Goal: Task Accomplishment & Management: Use online tool/utility

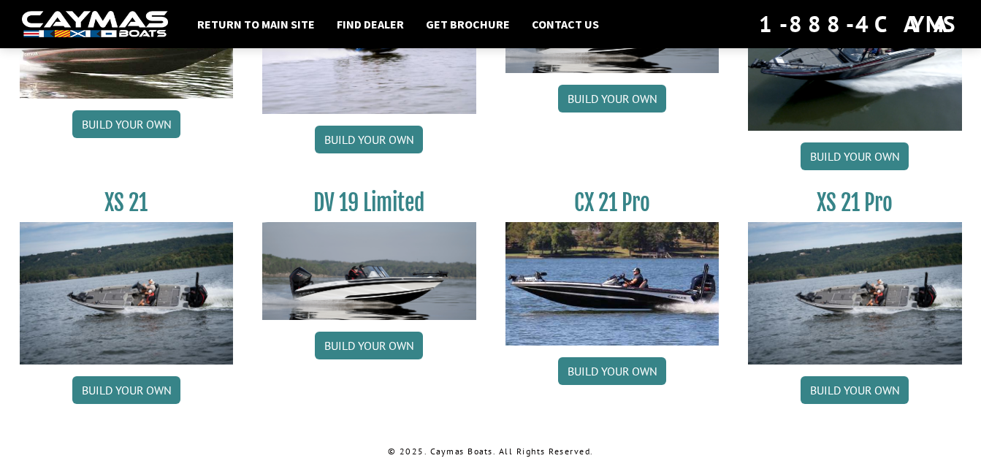
scroll to position [1853, 0]
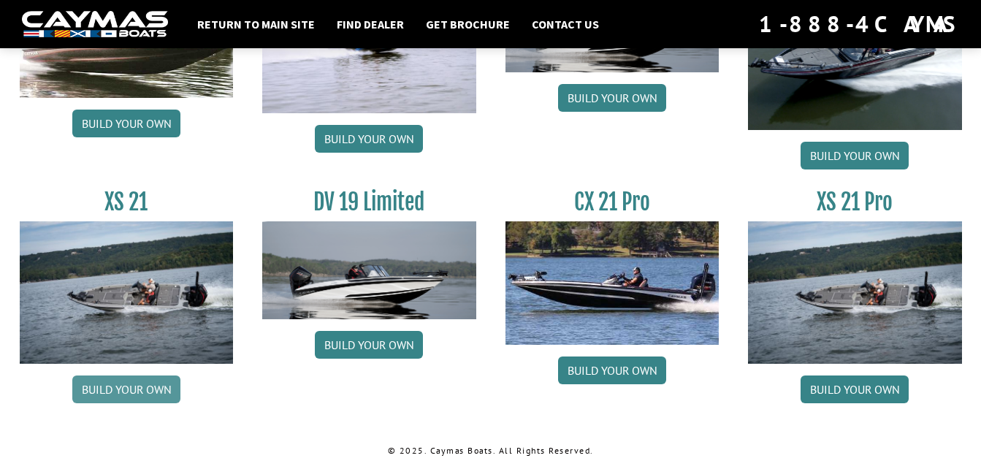
click at [118, 392] on link "Build your own" at bounding box center [126, 389] width 108 height 28
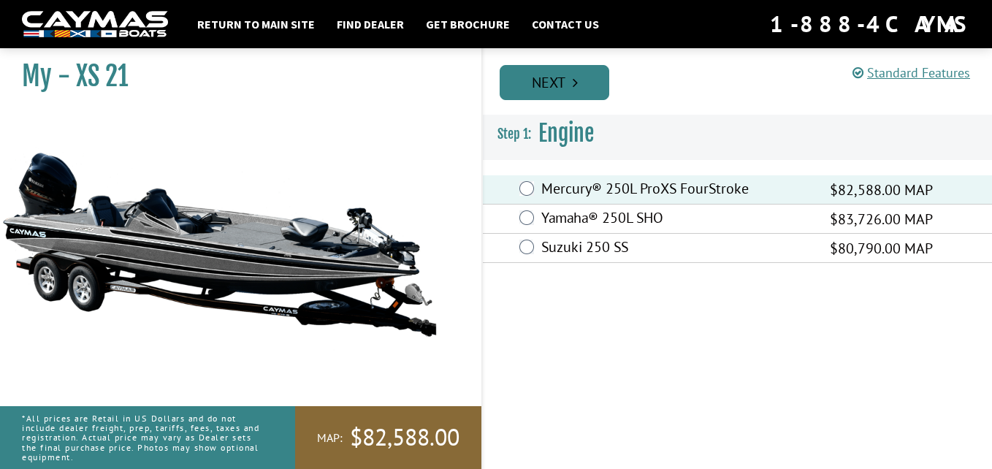
click at [582, 92] on link "Next" at bounding box center [555, 82] width 110 height 35
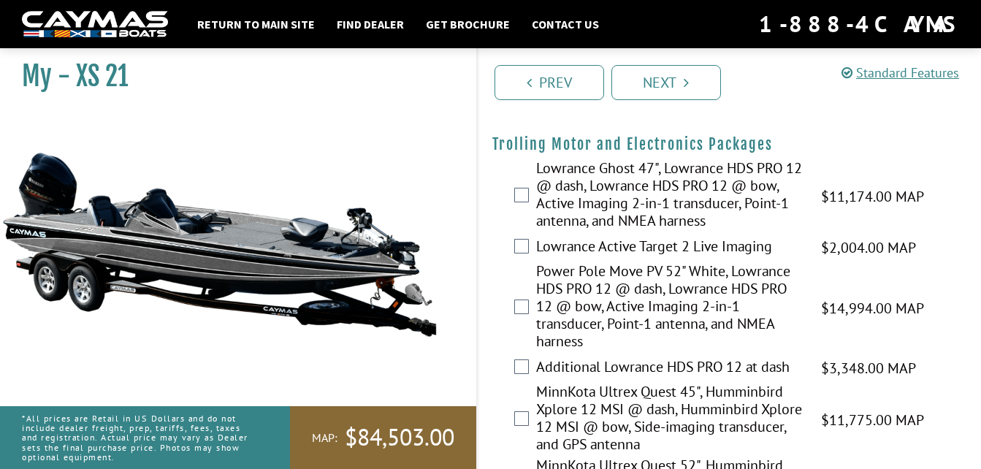
scroll to position [205, 0]
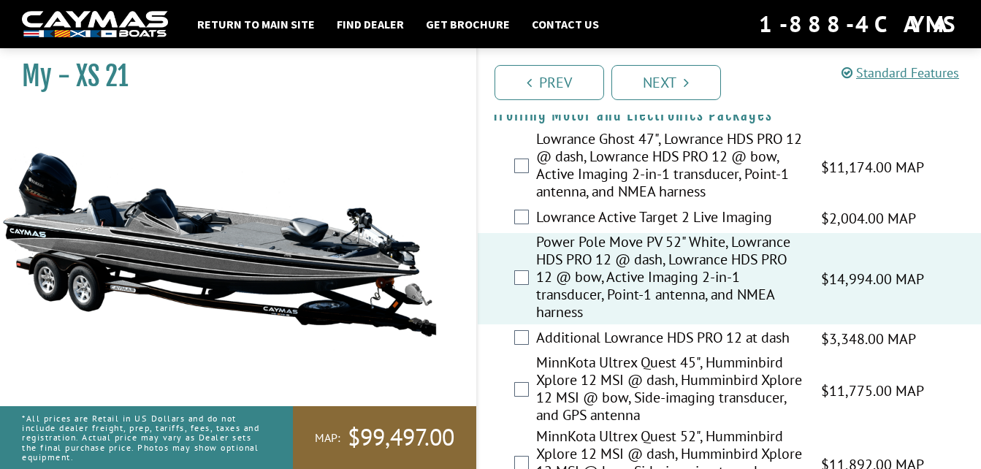
click at [484, 247] on div "Power Pole Move PV 52" White, Lowrance HDS PRO 12 @ dash, Lowrance HDS PRO 12 @…" at bounding box center [730, 278] width 504 height 91
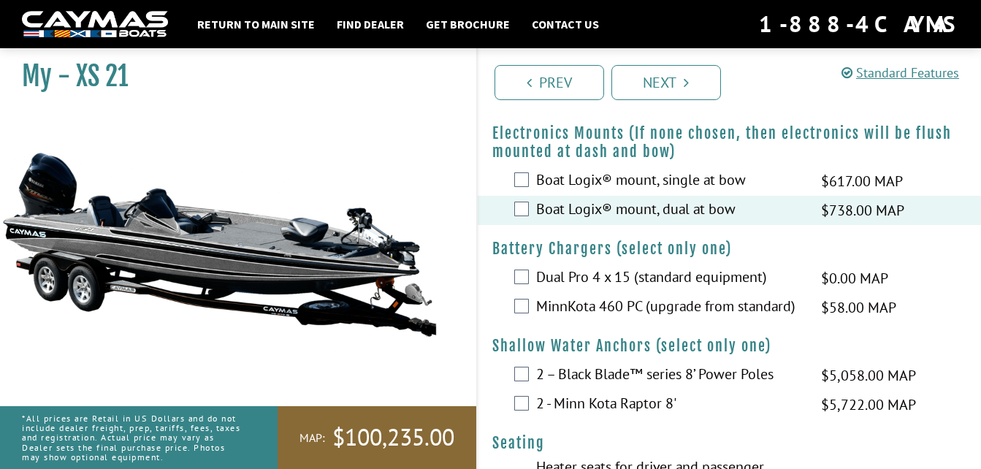
scroll to position [935, 0]
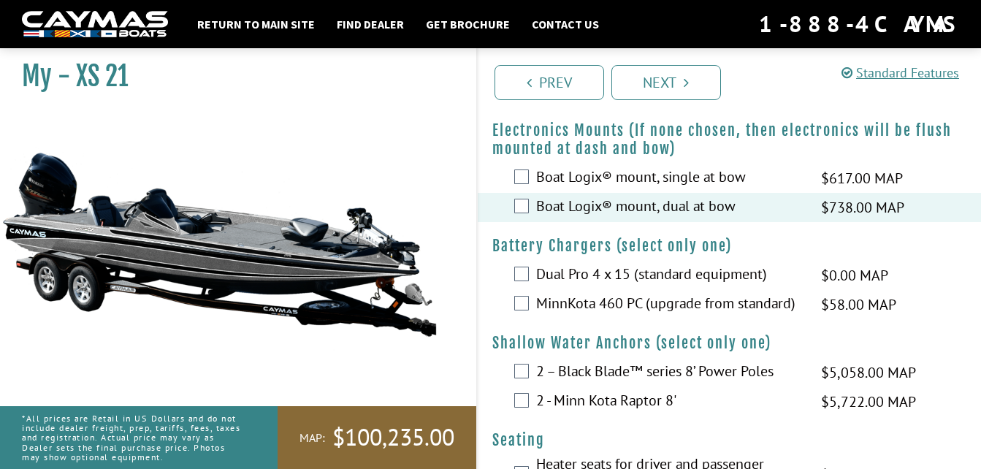
click at [512, 304] on div "MinnKota 460 PC (upgrade from standard) $58.00 MAP $69.00 MSRP" at bounding box center [730, 304] width 504 height 29
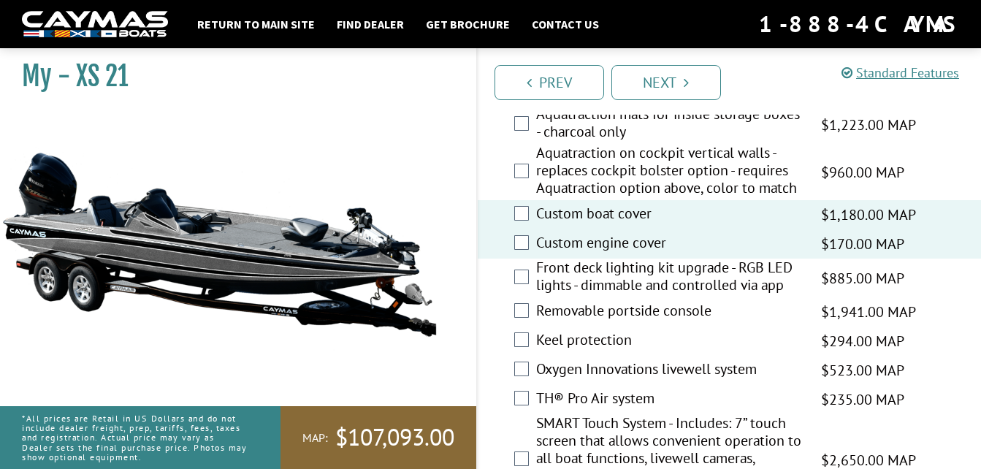
scroll to position [1636, 0]
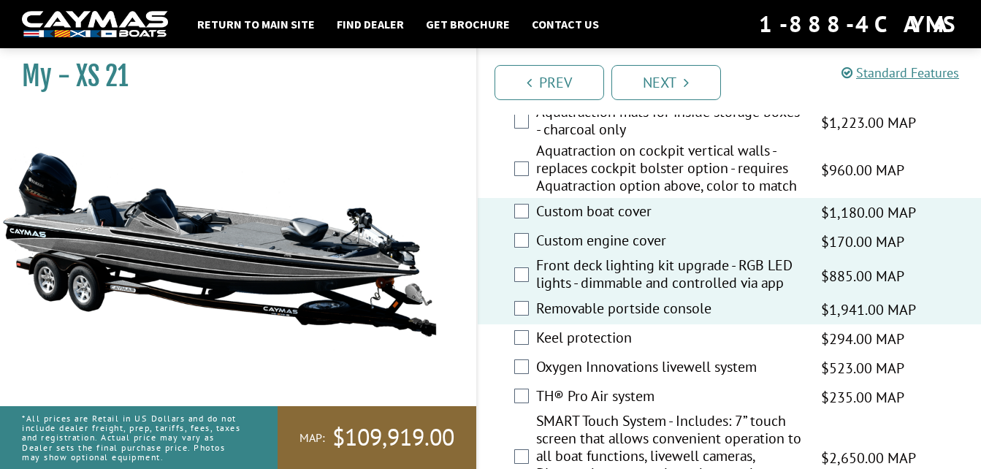
click at [492, 314] on fieldset "Please select option. Air circulation system $392.00 MAP $463.00 MSRP Bluetooth…" at bounding box center [729, 417] width 475 height 822
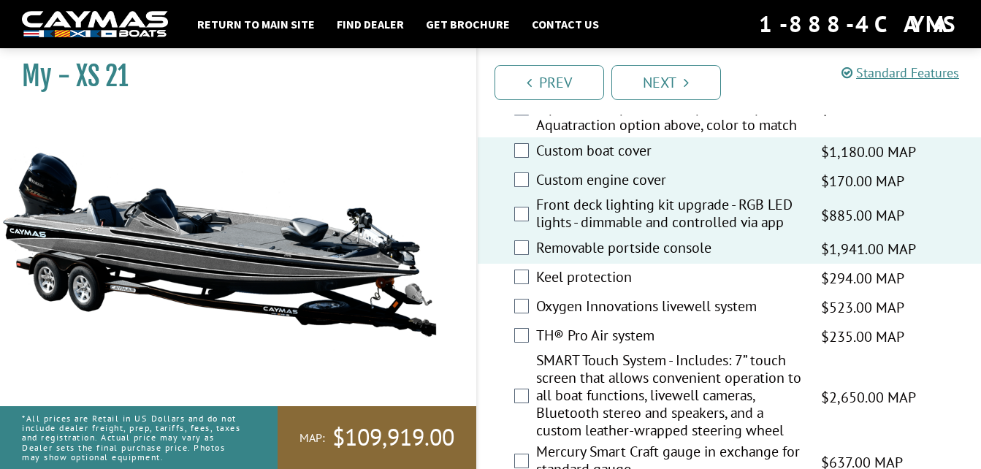
scroll to position [1724, 0]
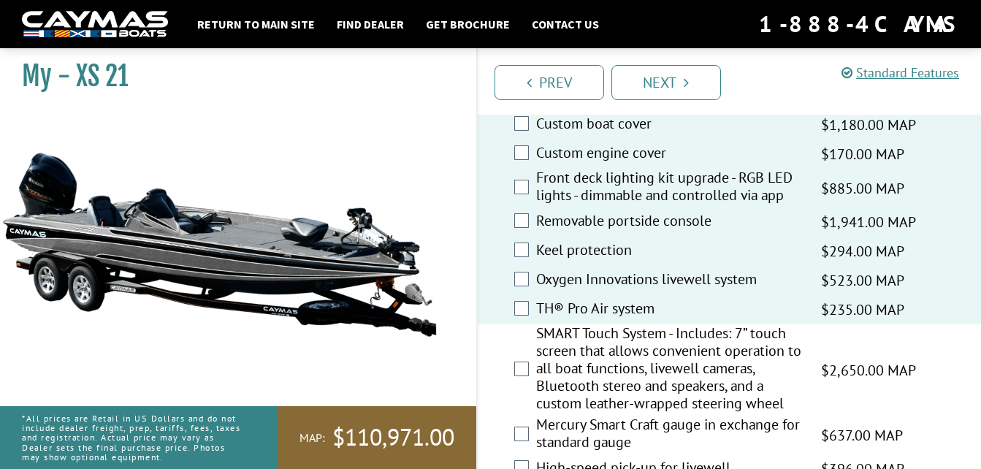
click at [483, 309] on div "TH® Pro Air system $235.00 MAP $277.00 MSRP" at bounding box center [730, 309] width 504 height 29
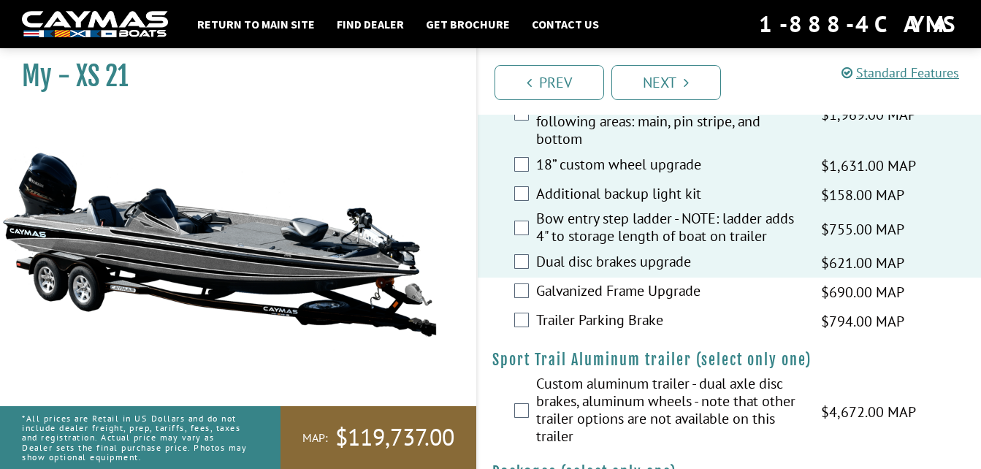
scroll to position [2452, 0]
